Goal: Task Accomplishment & Management: Use online tool/utility

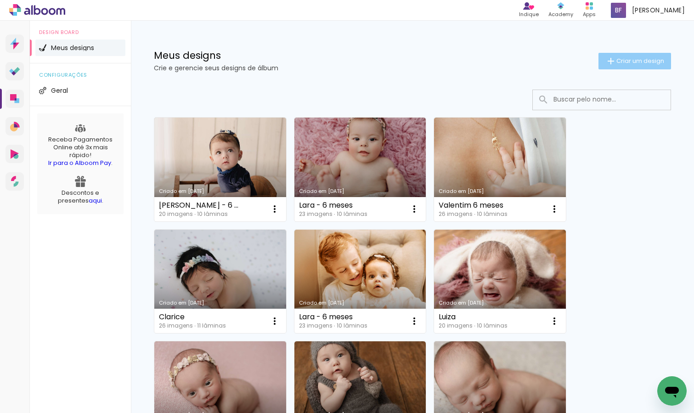
click at [629, 61] on span "Criar um design" at bounding box center [640, 61] width 48 height 6
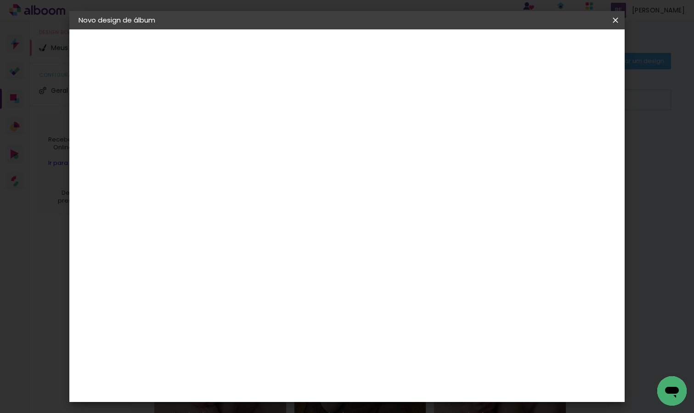
click at [229, 126] on input at bounding box center [229, 123] width 0 height 14
type input "Valentim - 6 meses"
type paper-input "Valentim - 6 meses"
click at [0, 0] on slot "Avançar" at bounding box center [0, 0] width 0 height 0
click at [298, 174] on input at bounding box center [252, 174] width 93 height 11
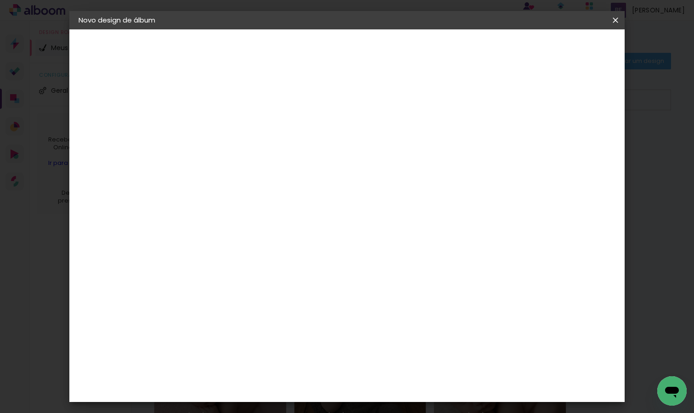
type input "dream"
type paper-input "dream"
click at [282, 209] on div "DreambooksPro" at bounding box center [253, 207] width 60 height 7
click at [379, 43] on paper-button "Avançar" at bounding box center [356, 49] width 45 height 16
click at [264, 153] on input "text" at bounding box center [247, 160] width 36 height 14
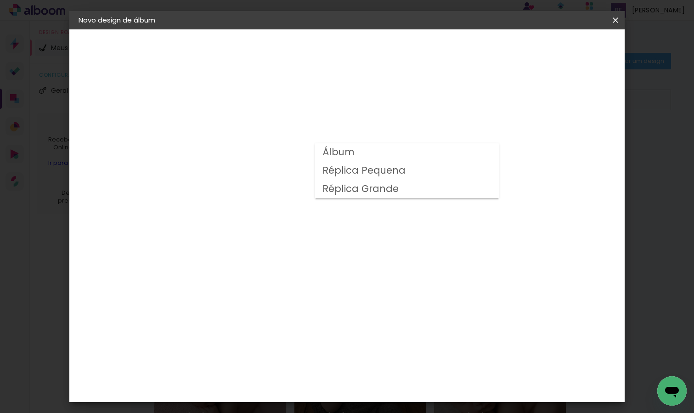
click at [402, 151] on paper-item "Álbum" at bounding box center [407, 152] width 184 height 18
type input "Álbum"
click at [291, 257] on span "25 × 25" at bounding box center [269, 266] width 43 height 19
click at [0, 0] on slot "Avançar" at bounding box center [0, 0] width 0 height 0
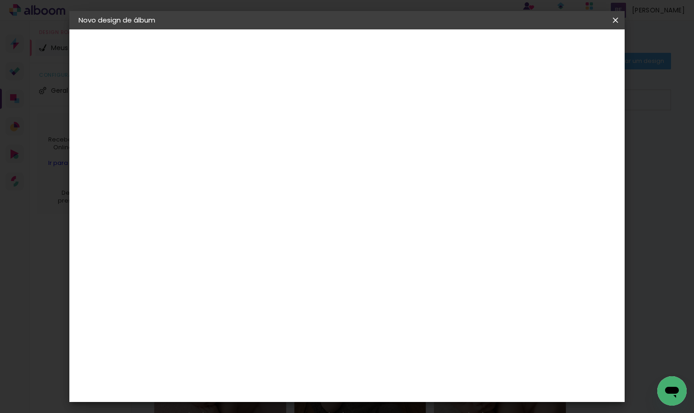
click at [564, 50] on span "Iniciar design" at bounding box center [543, 48] width 42 height 6
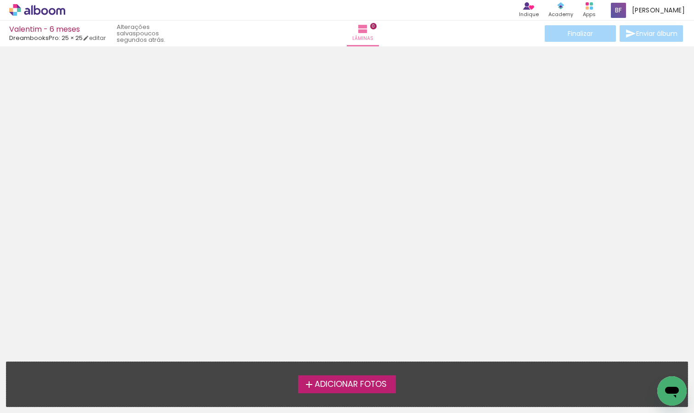
click at [348, 386] on span "Adicionar Fotos" at bounding box center [350, 384] width 72 height 8
click at [0, 0] on input "file" at bounding box center [0, 0] width 0 height 0
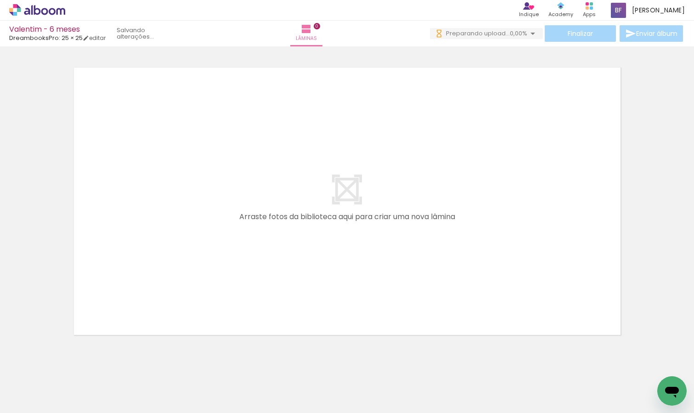
click at [49, 9] on icon at bounding box center [52, 11] width 7 height 7
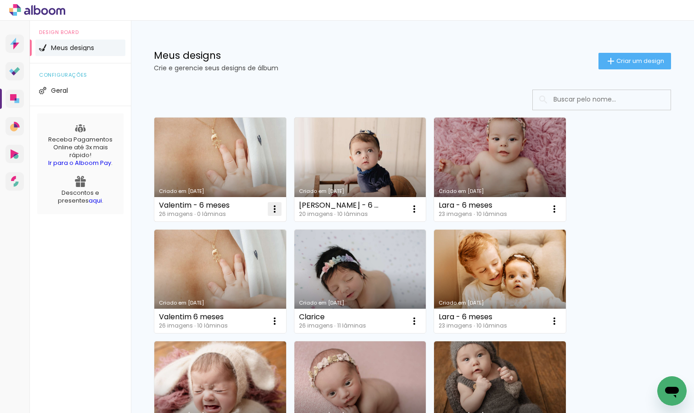
click at [276, 207] on iron-icon at bounding box center [274, 208] width 11 height 11
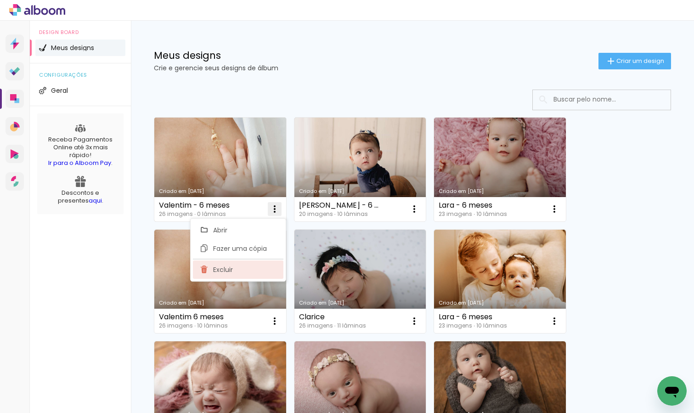
click at [233, 268] on paper-item "Excluir" at bounding box center [238, 269] width 90 height 18
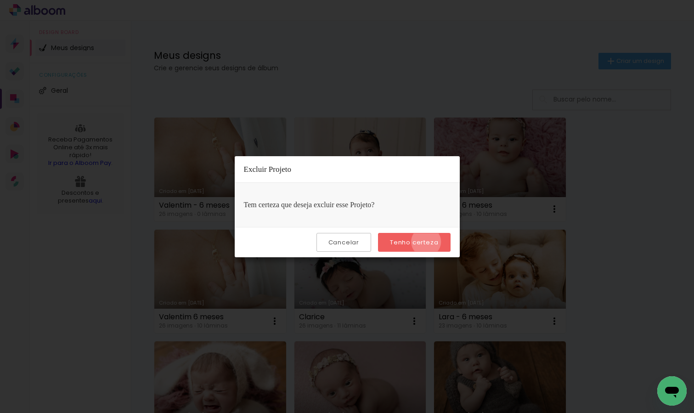
click at [0, 0] on slot "Tenho certeza" at bounding box center [0, 0] width 0 height 0
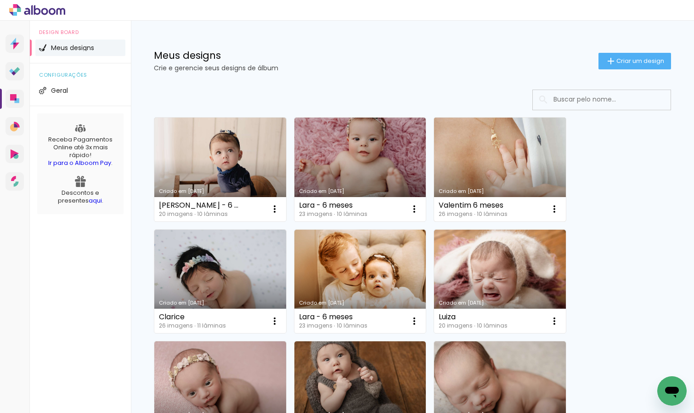
click at [498, 176] on link "Criado em [DATE]" at bounding box center [500, 169] width 132 height 104
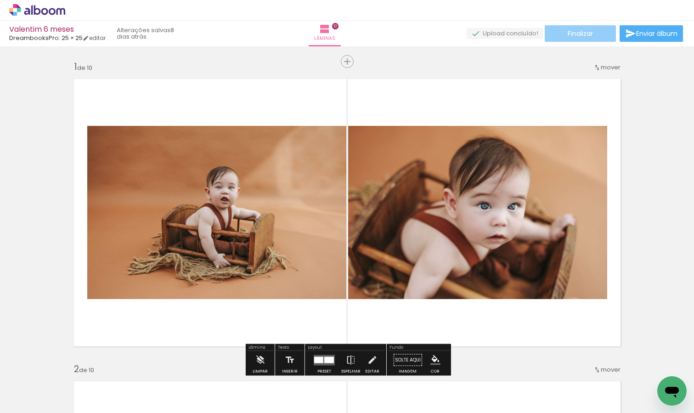
click at [589, 35] on span "Finalizar" at bounding box center [579, 33] width 25 height 6
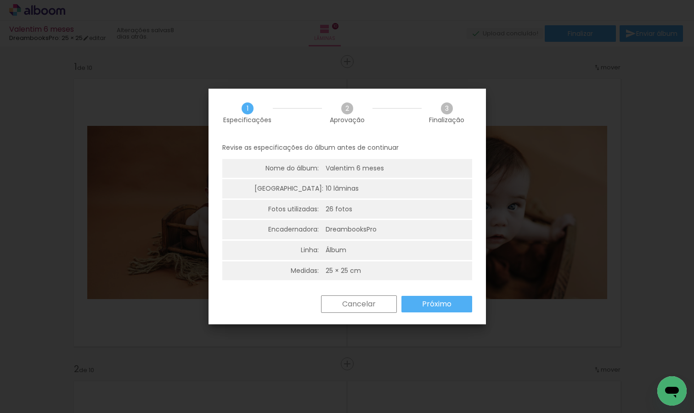
click at [0, 0] on slot "Próximo" at bounding box center [0, 0] width 0 height 0
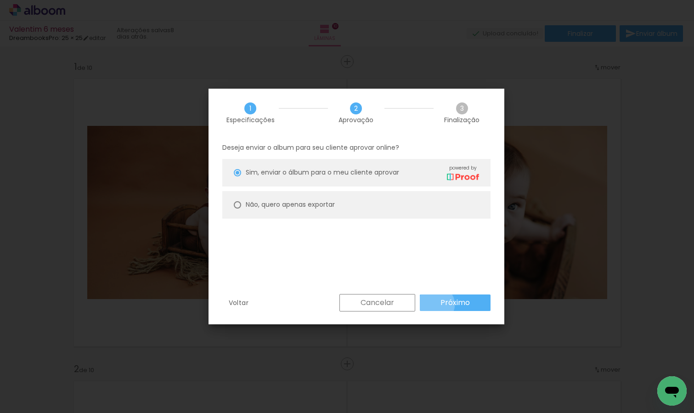
click at [436, 304] on paper-button "Próximo" at bounding box center [455, 302] width 71 height 17
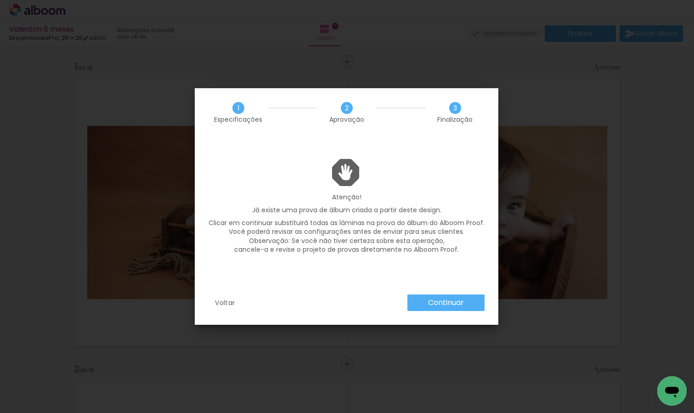
click at [0, 0] on slot "Continuar" at bounding box center [0, 0] width 0 height 0
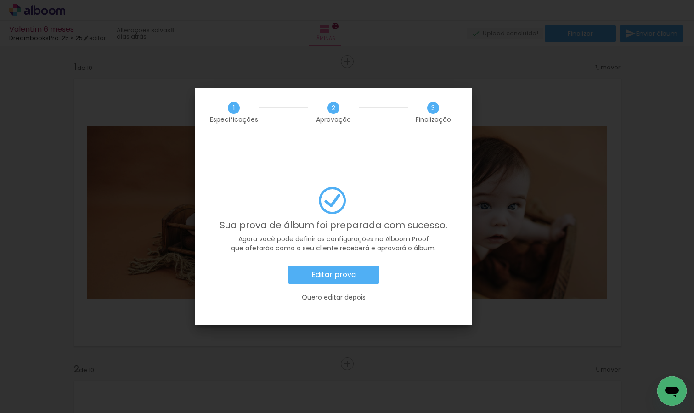
click at [0, 0] on slot "Editar prova" at bounding box center [0, 0] width 0 height 0
